Goal: Task Accomplishment & Management: Use online tool/utility

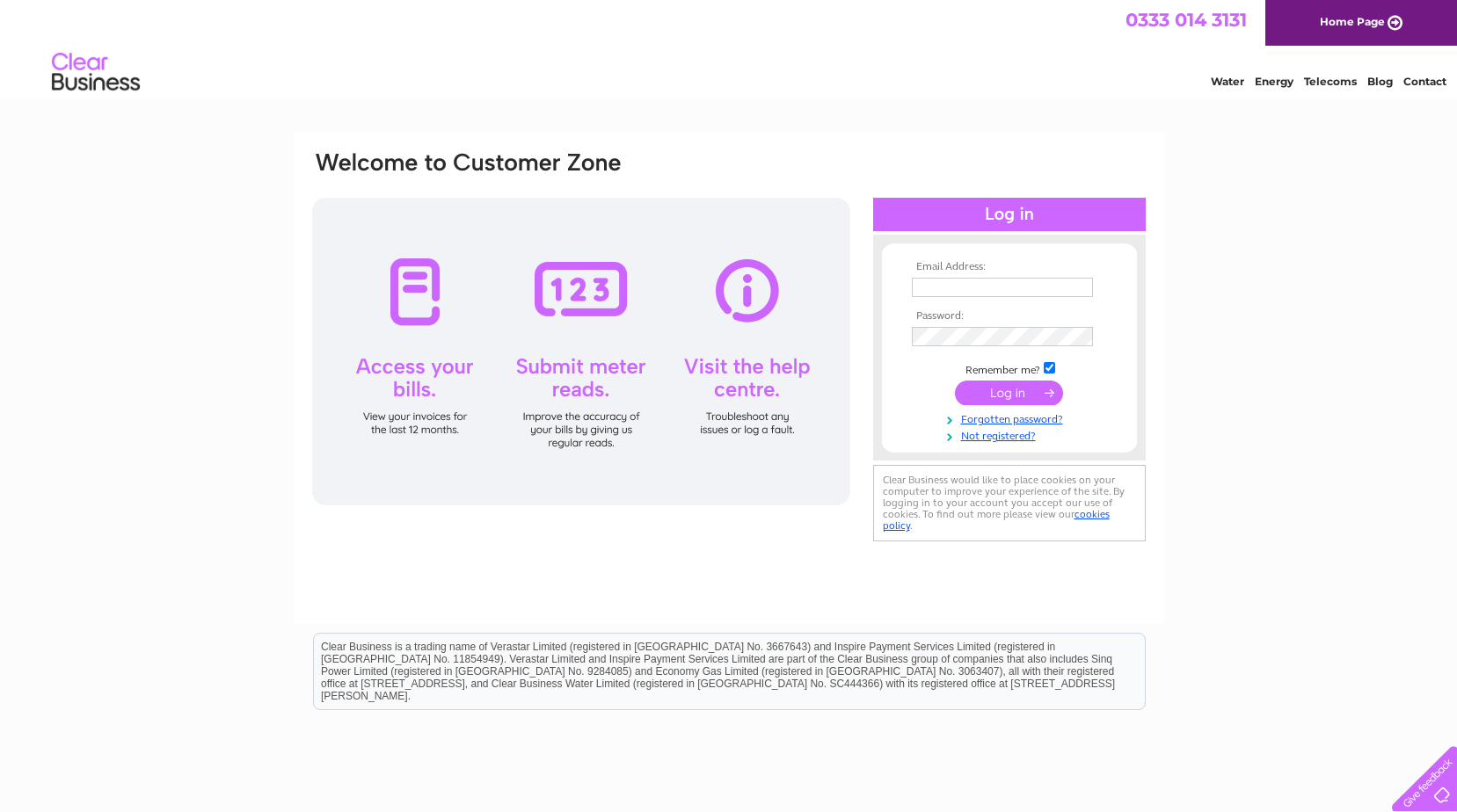
type input "info@mdtinternational.com"
click at [1009, 396] on input "submit" at bounding box center [1009, 393] width 108 height 25
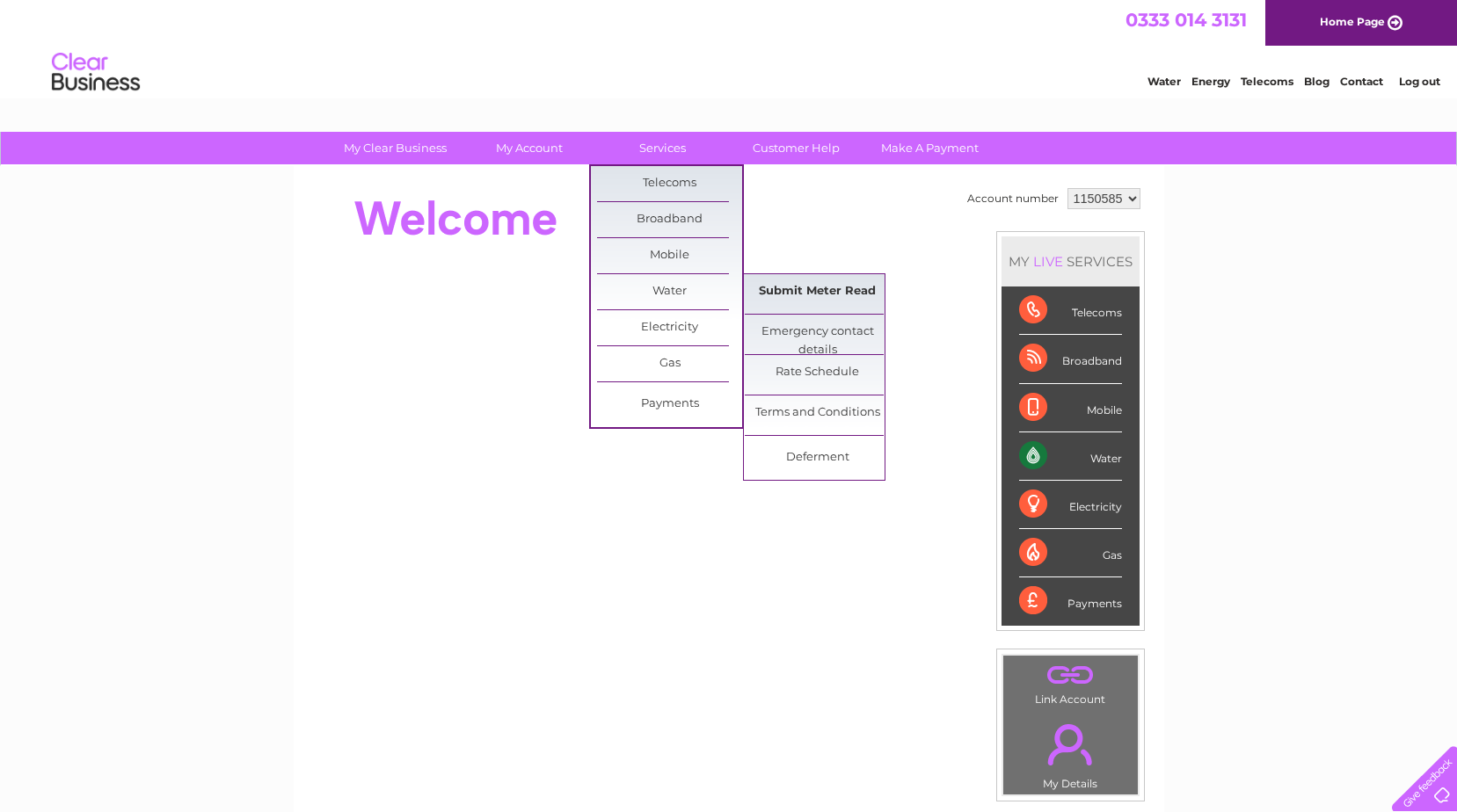
click at [841, 300] on link "Submit Meter Read" at bounding box center [817, 291] width 145 height 35
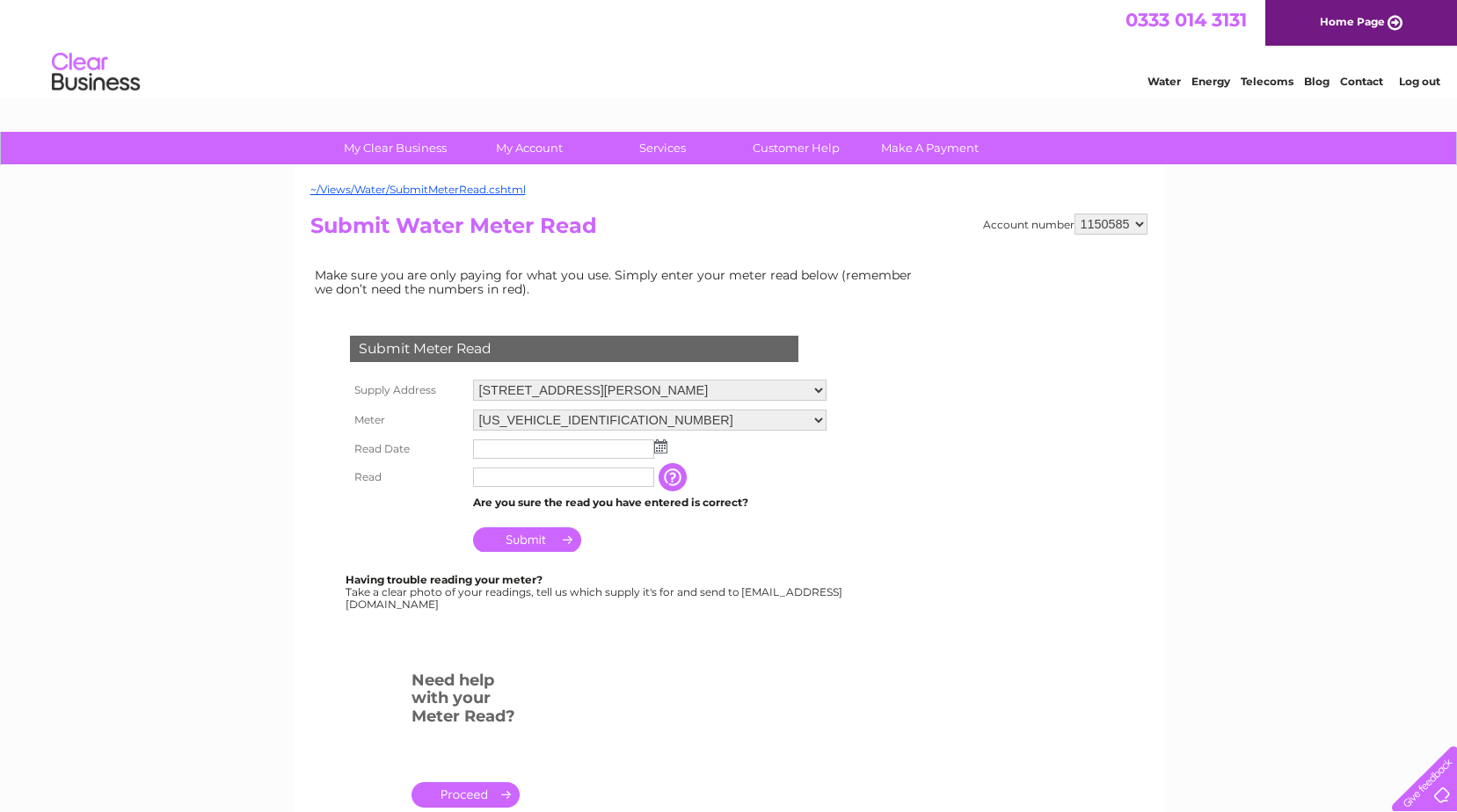
click at [818, 395] on select "45 Albert Street, Aberdeen, Aberdeenshire, AB25 1XT 43 Albert Street, Aberdeen,…" at bounding box center [649, 390] width 353 height 21
click at [473, 380] on select "45 Albert Street, Aberdeen, Aberdeenshire, AB25 1XT 43 Albert Street, Aberdeen,…" at bounding box center [649, 391] width 353 height 23
click at [524, 447] on input "text" at bounding box center [564, 450] width 183 height 21
click at [666, 450] on img at bounding box center [661, 446] width 13 height 14
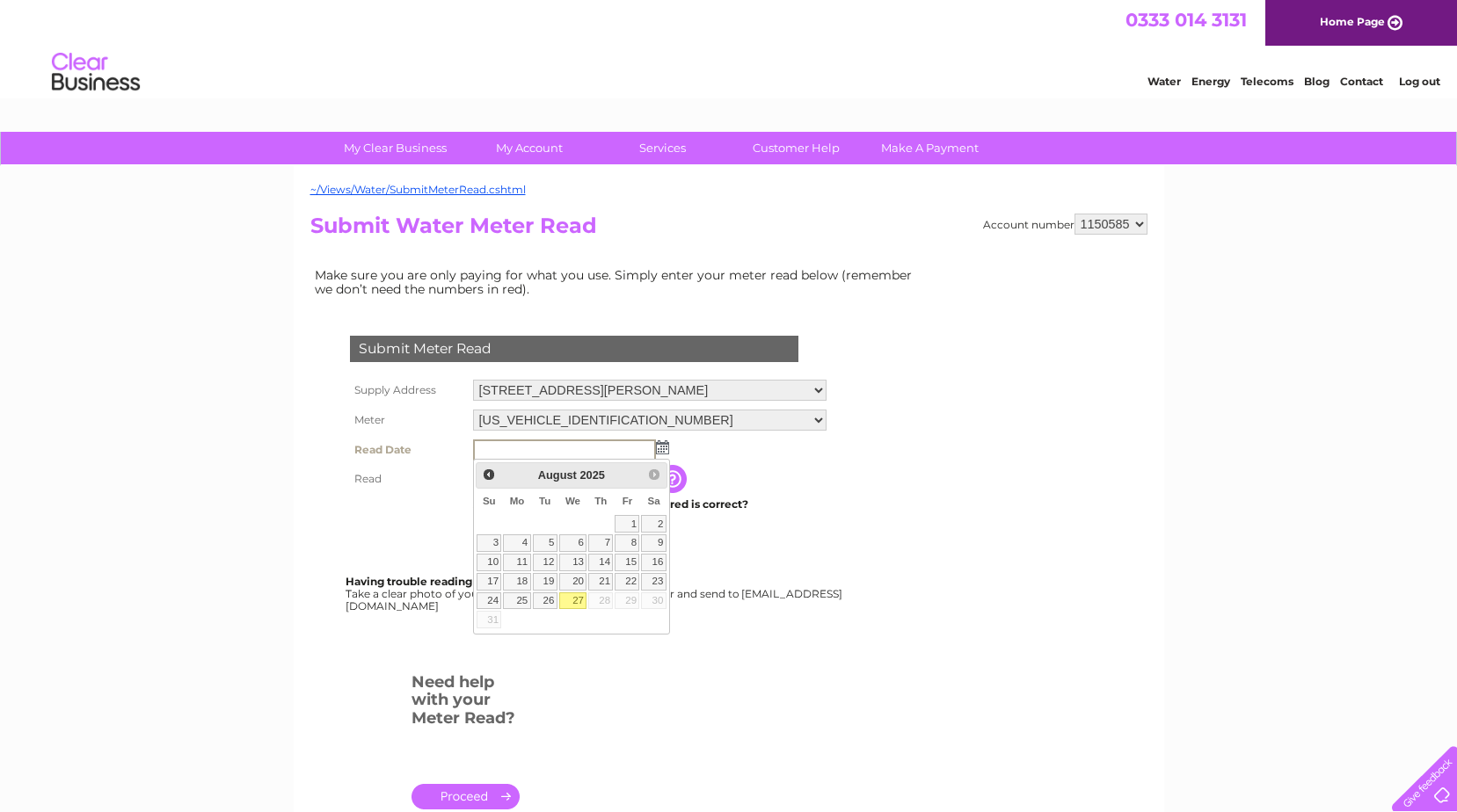
click at [570, 604] on link "27" at bounding box center [574, 601] width 28 height 18
type input "2025/08/27"
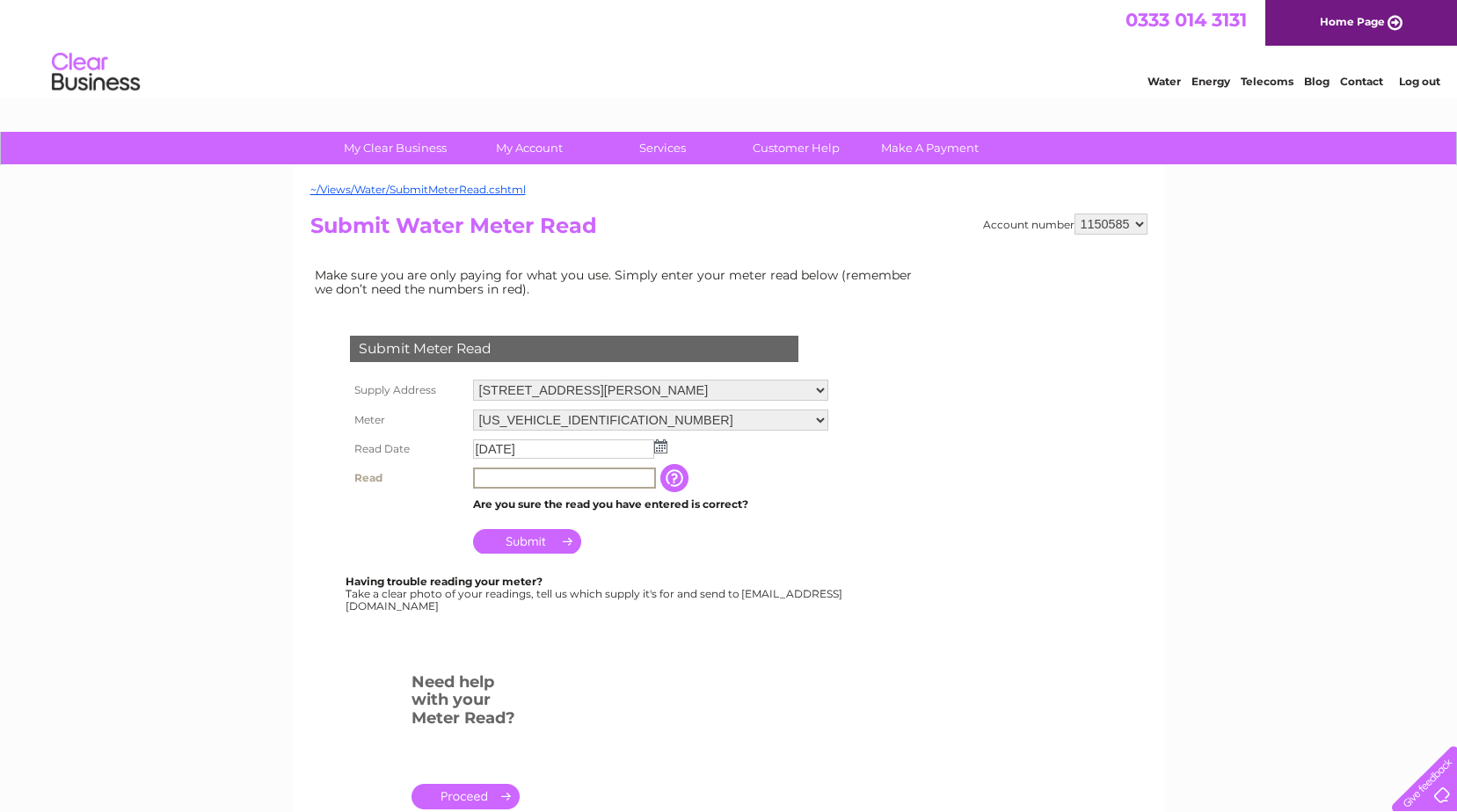
click at [493, 473] on input "text" at bounding box center [564, 478] width 183 height 21
type input "49"
click at [519, 544] on input "Submit" at bounding box center [527, 541] width 108 height 25
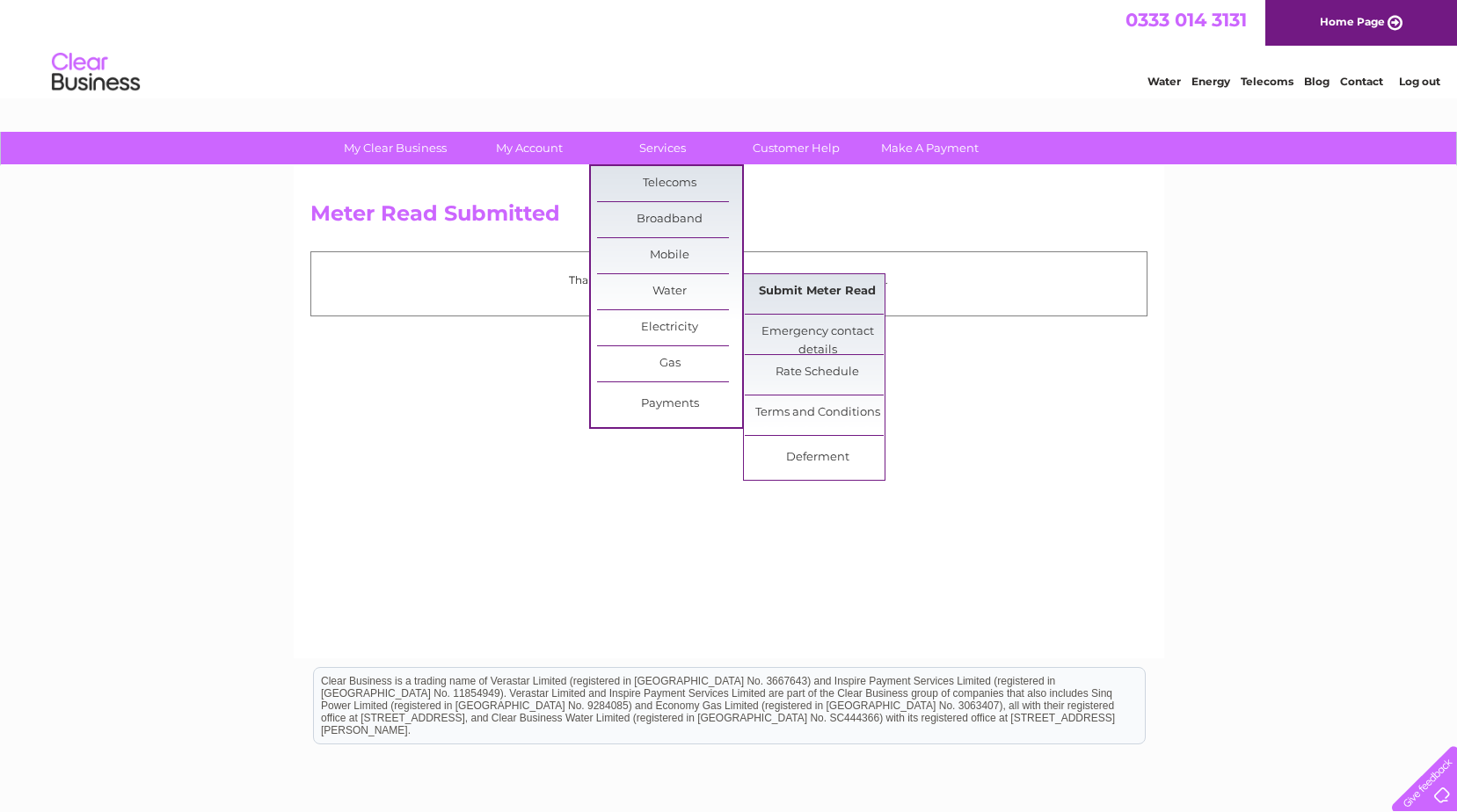
click at [793, 286] on link "Submit Meter Read" at bounding box center [817, 291] width 145 height 35
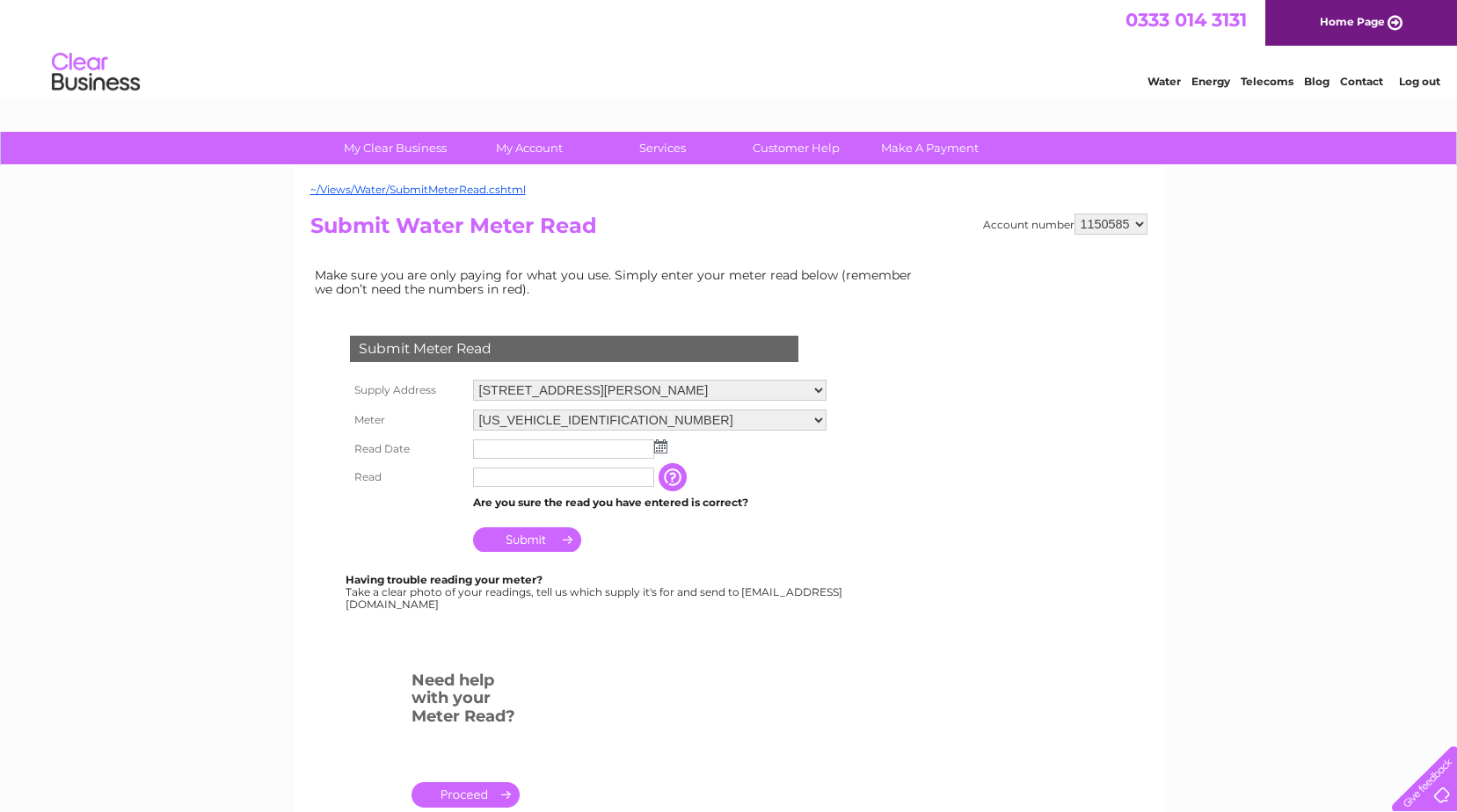
click at [824, 389] on select "45 Albert Street, Aberdeen, Aberdeenshire, AB25 1XT 43 Albert Street, Aberdeen,…" at bounding box center [649, 390] width 353 height 21
select select "560786"
click at [473, 380] on select "45 Albert Street, Aberdeen, Aberdeenshire, AB25 1XT 43 Albert Street, Aberdeen,…" at bounding box center [649, 391] width 353 height 23
click at [658, 446] on img at bounding box center [661, 446] width 13 height 14
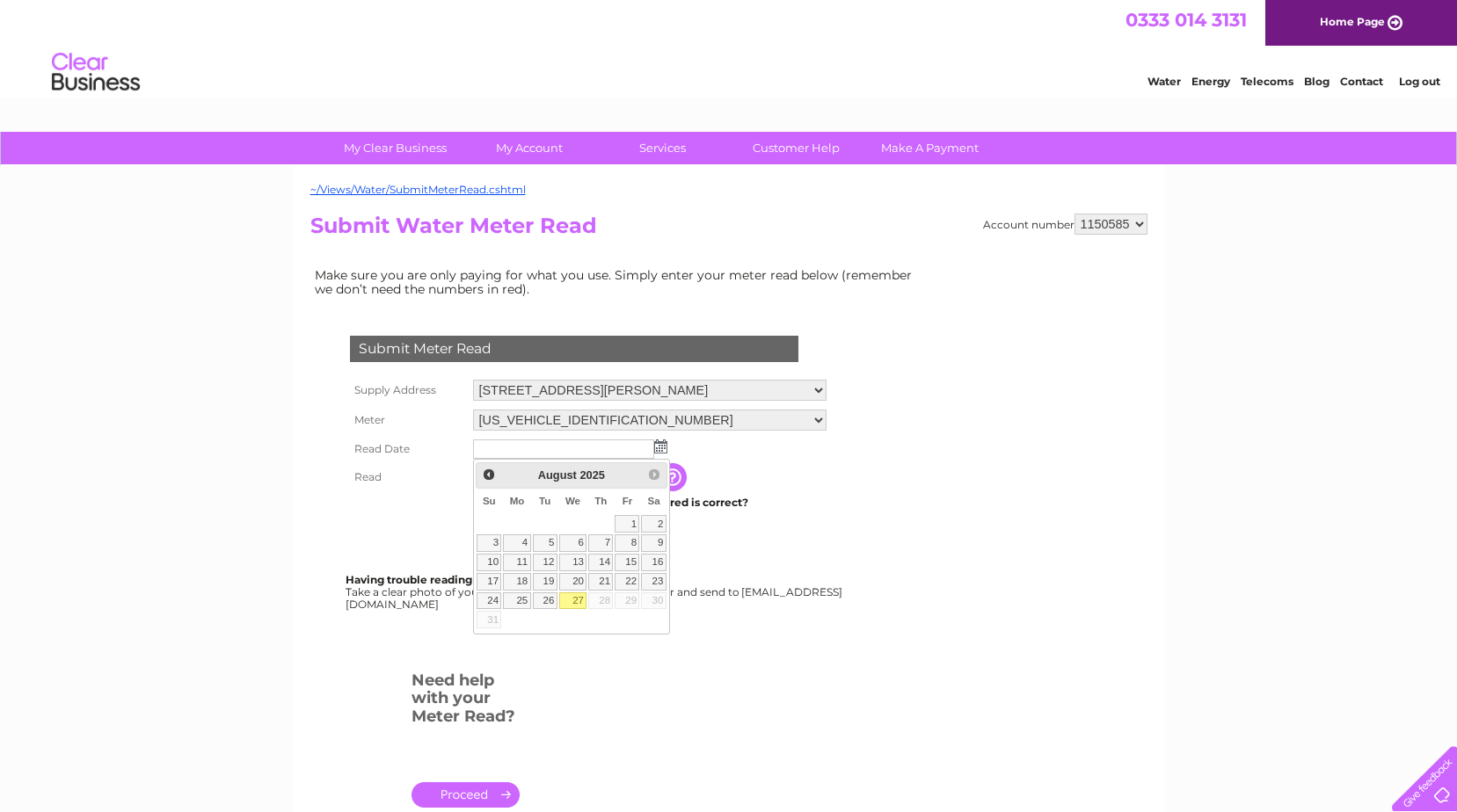
click at [578, 597] on link "27" at bounding box center [574, 601] width 28 height 18
type input "2025/08/27"
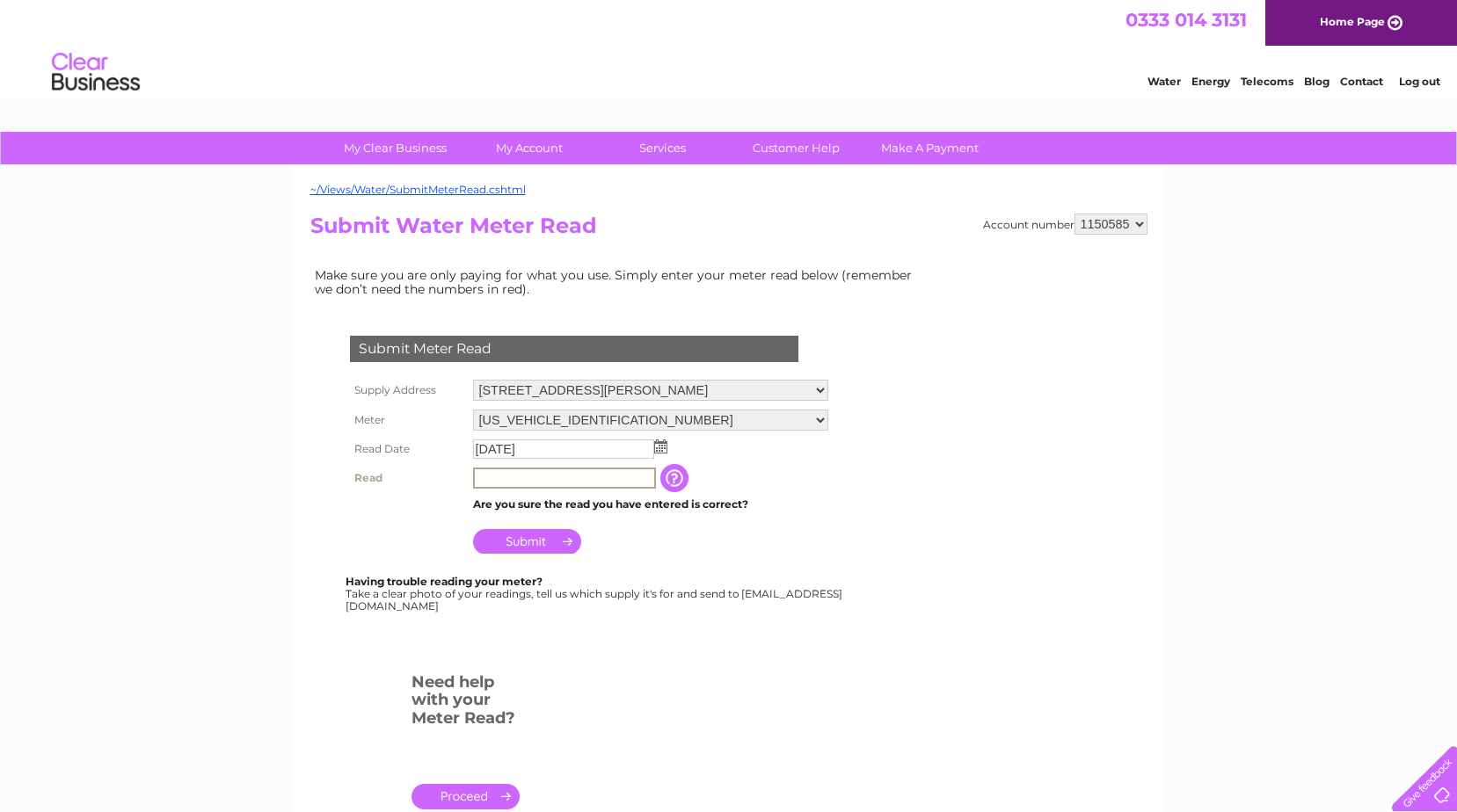
click at [516, 485] on input "text" at bounding box center [564, 478] width 183 height 21
type input "107"
click at [521, 542] on input "Submit" at bounding box center [527, 541] width 108 height 25
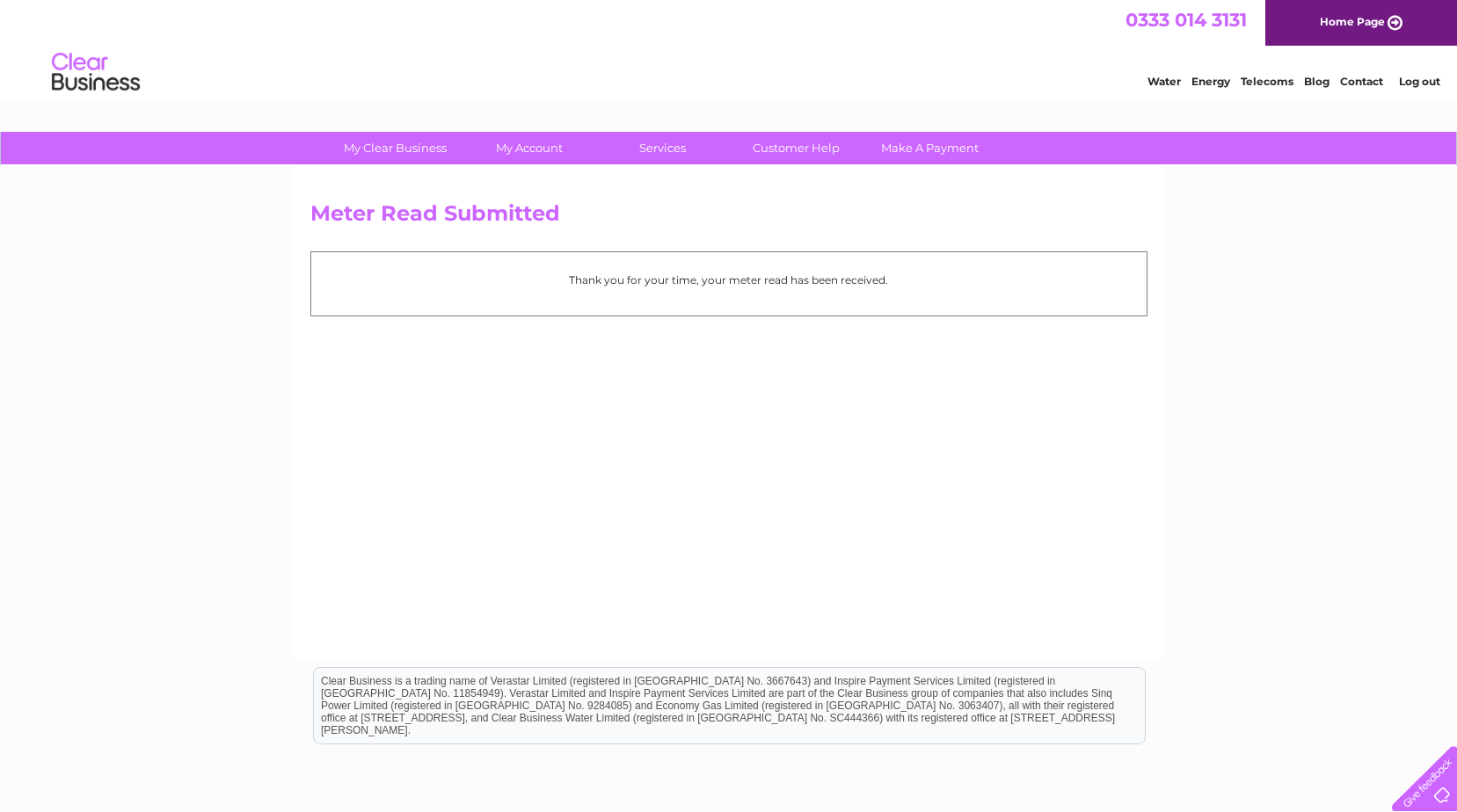
click at [1351, 25] on link "Home Page" at bounding box center [1360, 23] width 191 height 45
